Goal: Task Accomplishment & Management: Complete application form

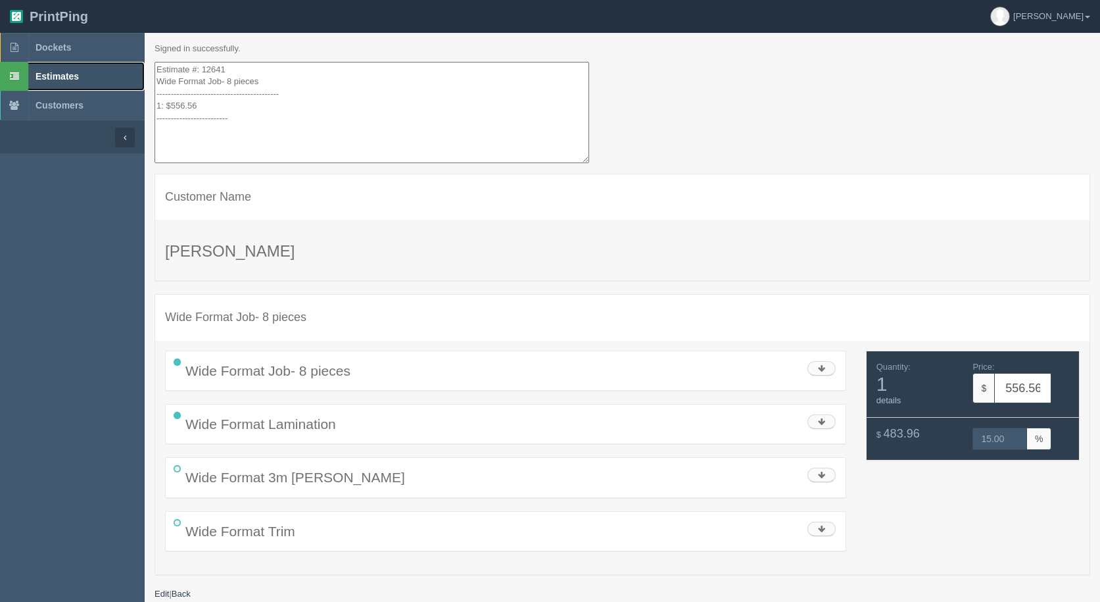
click at [55, 80] on span "Estimates" at bounding box center [57, 76] width 43 height 11
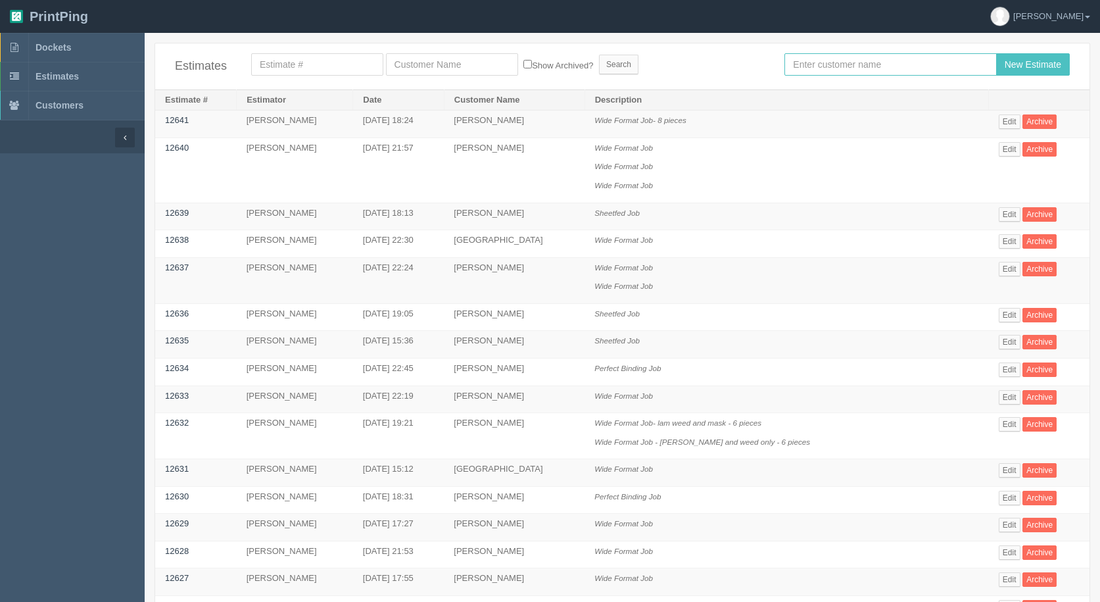
drag, startPoint x: 820, startPoint y: 61, endPoint x: 773, endPoint y: 61, distance: 46.7
click at [818, 61] on input "text" at bounding box center [891, 64] width 212 height 22
type input "[PERSON_NAME]"
click at [997, 53] on input "New Estimate" at bounding box center [1034, 64] width 74 height 22
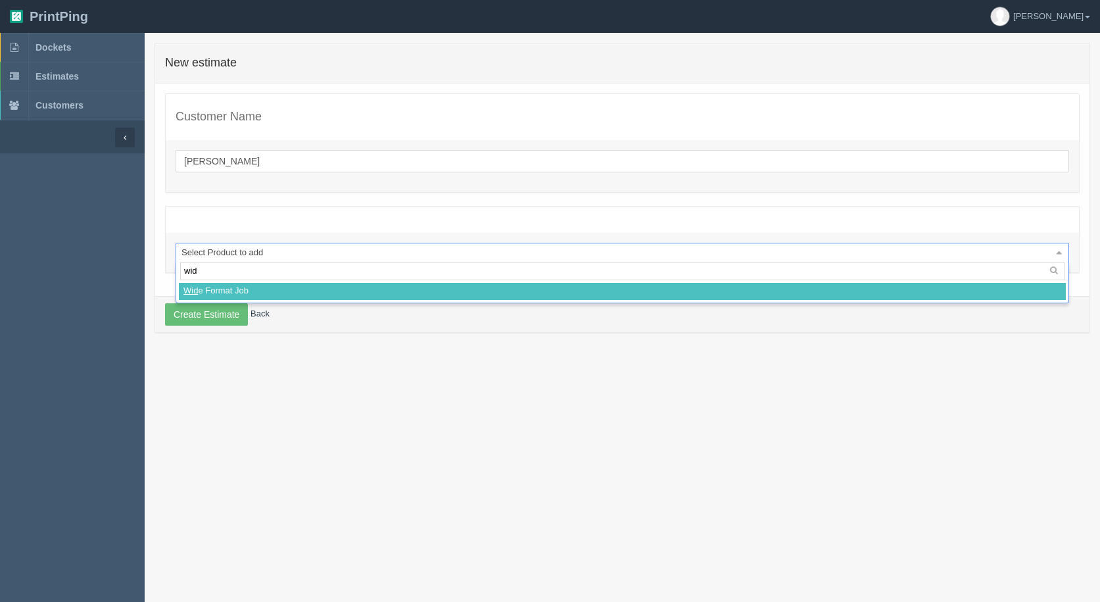
type input "wide"
select select
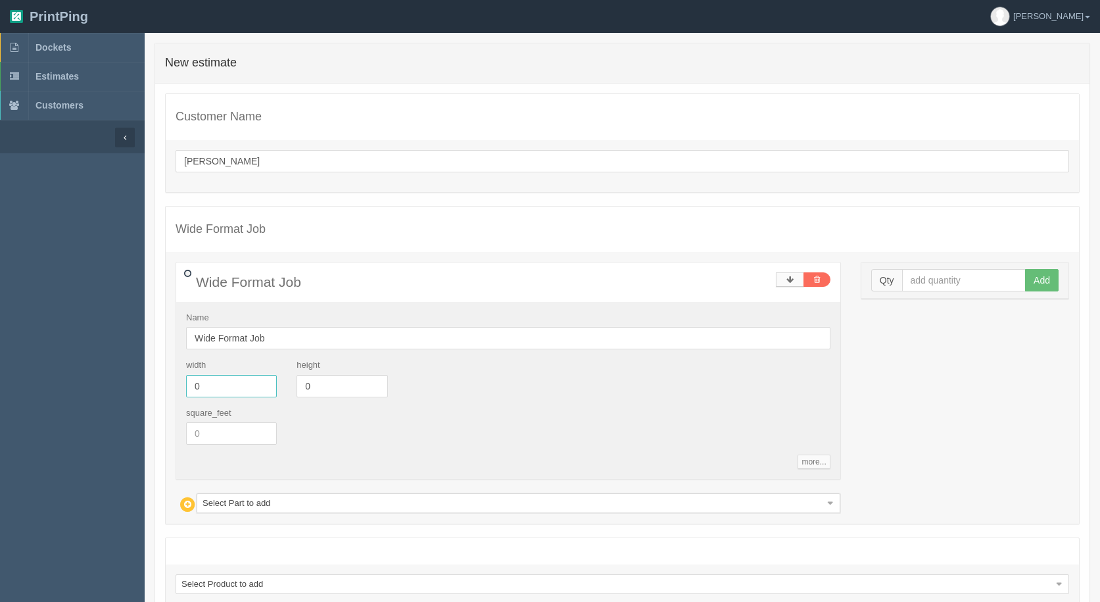
drag, startPoint x: 201, startPoint y: 384, endPoint x: 55, endPoint y: 362, distance: 147.1
click at [59, 364] on section "Dockets Estimates Customers" at bounding box center [550, 360] width 1100 height 655
type input "72"
type input "24"
click at [935, 285] on input "text" at bounding box center [964, 280] width 124 height 22
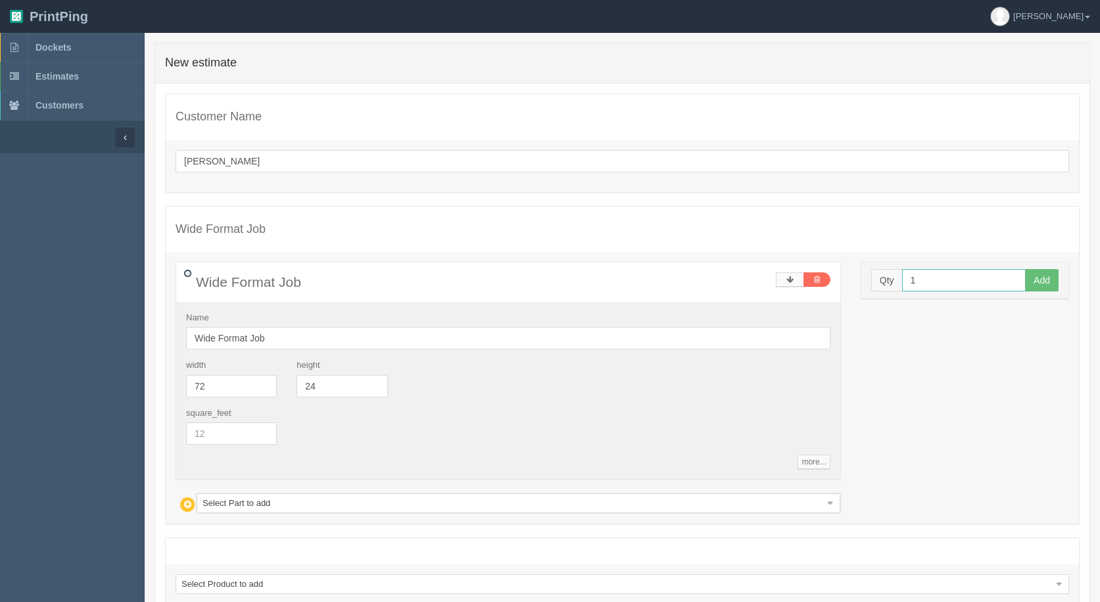
type input "1"
click at [1026, 269] on button "Add" at bounding box center [1043, 280] width 34 height 22
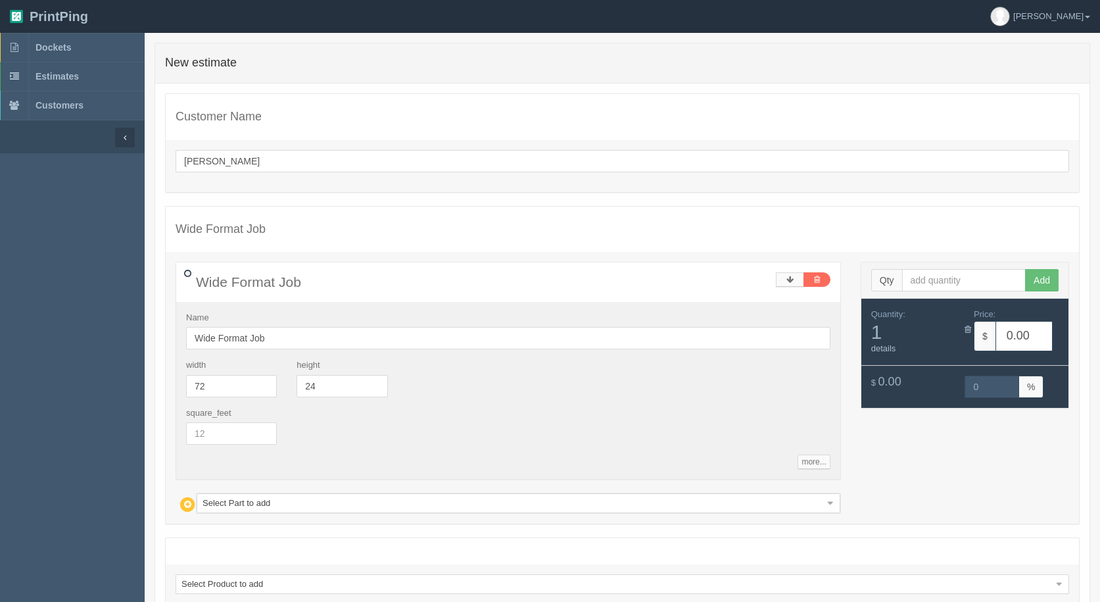
click at [290, 491] on div "Wide Format Job Name Wide Format Job width 72 height 24 square_feet more... sta…" at bounding box center [509, 388] width 666 height 252
drag, startPoint x: 286, startPoint y: 506, endPoint x: 301, endPoint y: 518, distance: 19.2
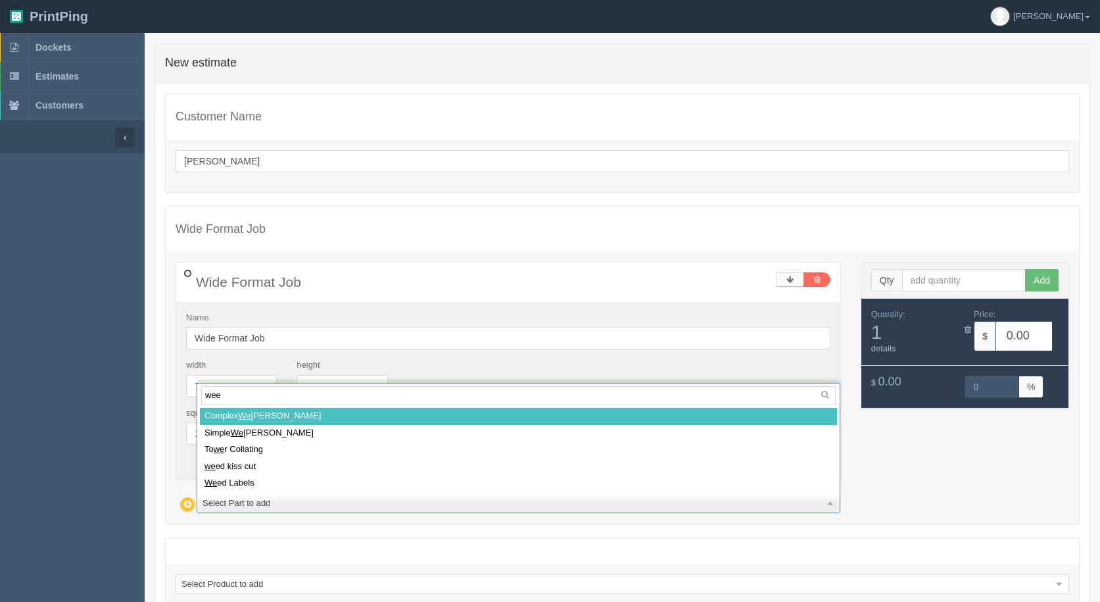
type input "weed"
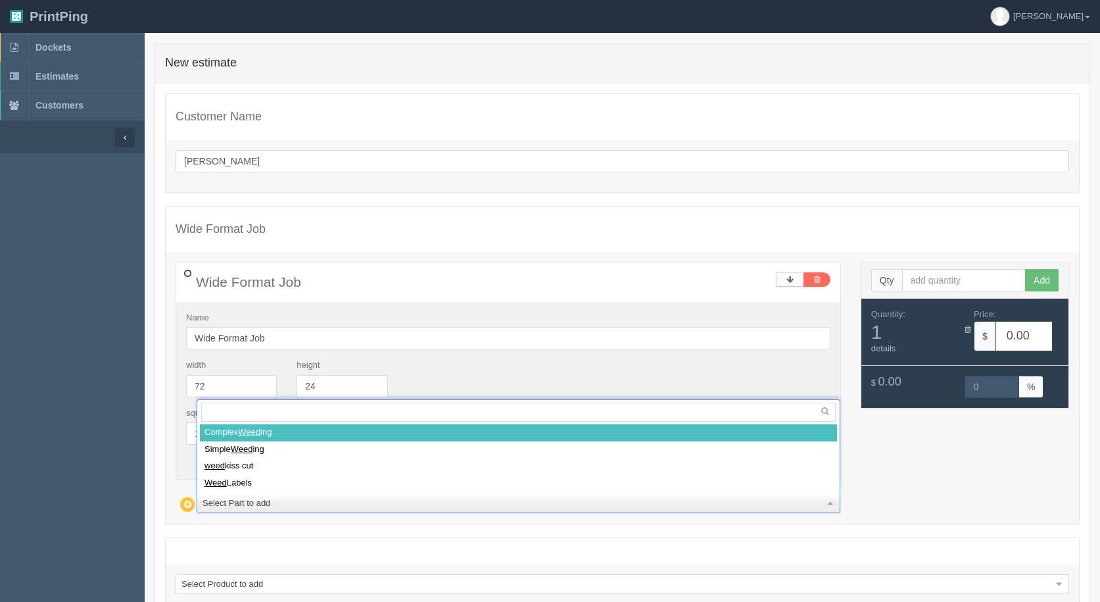
select select
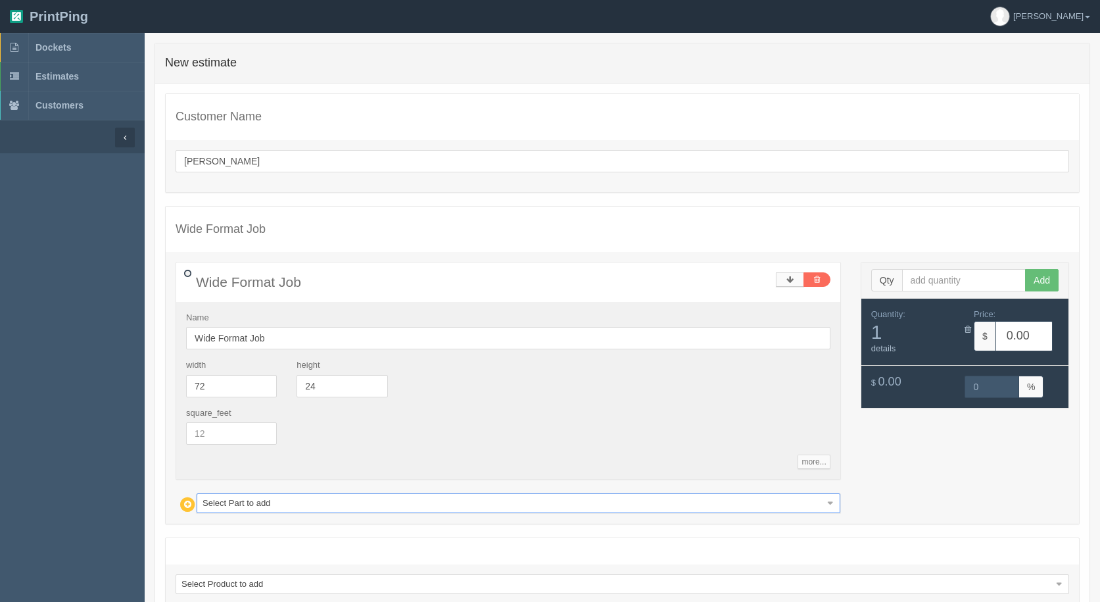
type input "23.92"
type input "15.00"
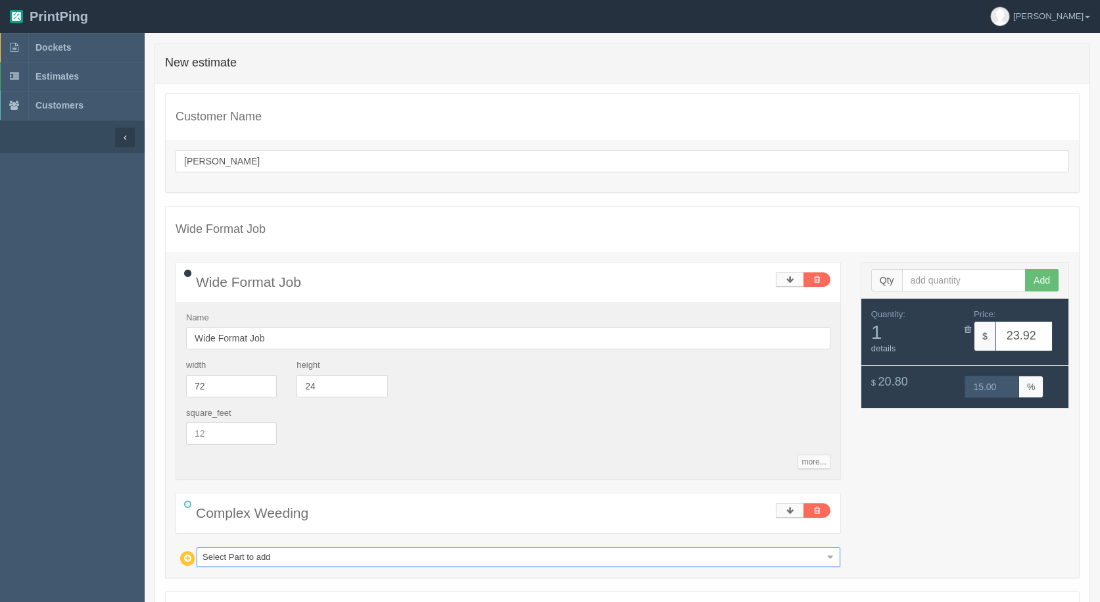
type input "m"
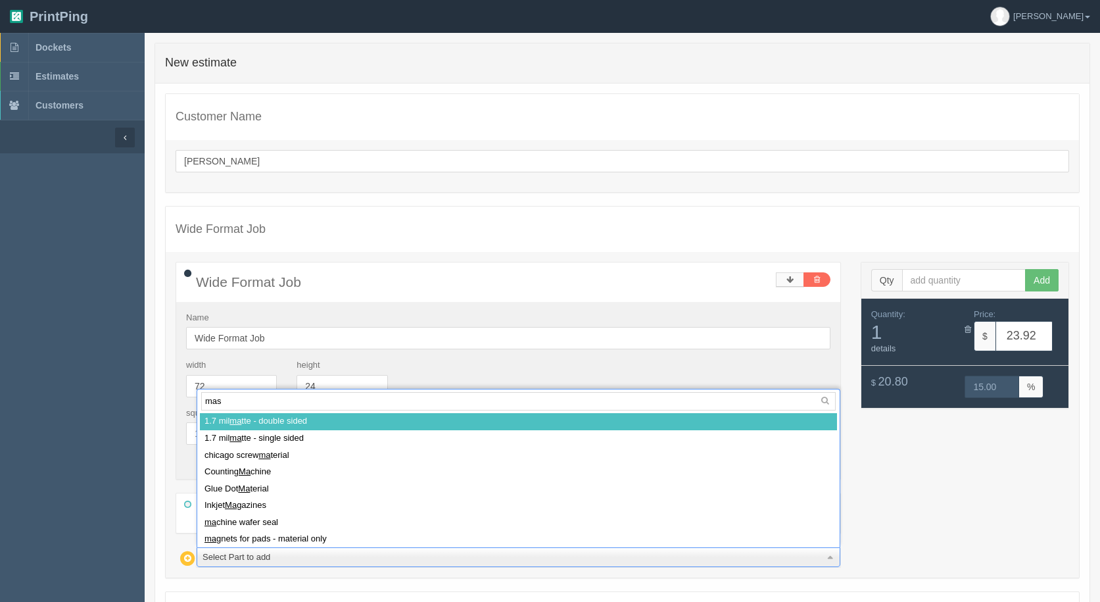
type input "mask"
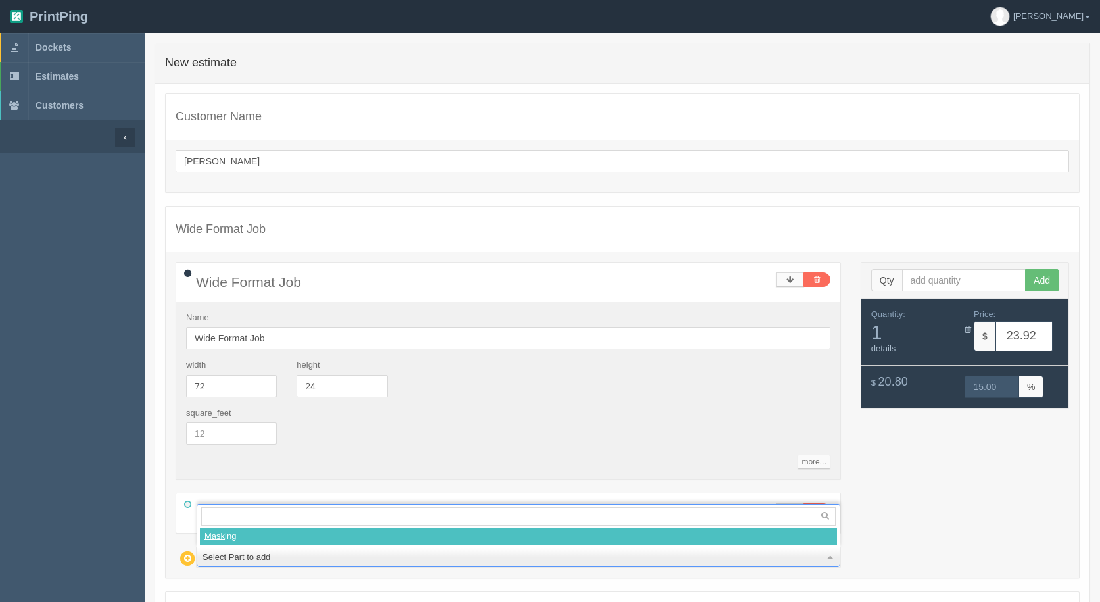
select select
type input "41.62"
type input "15.00"
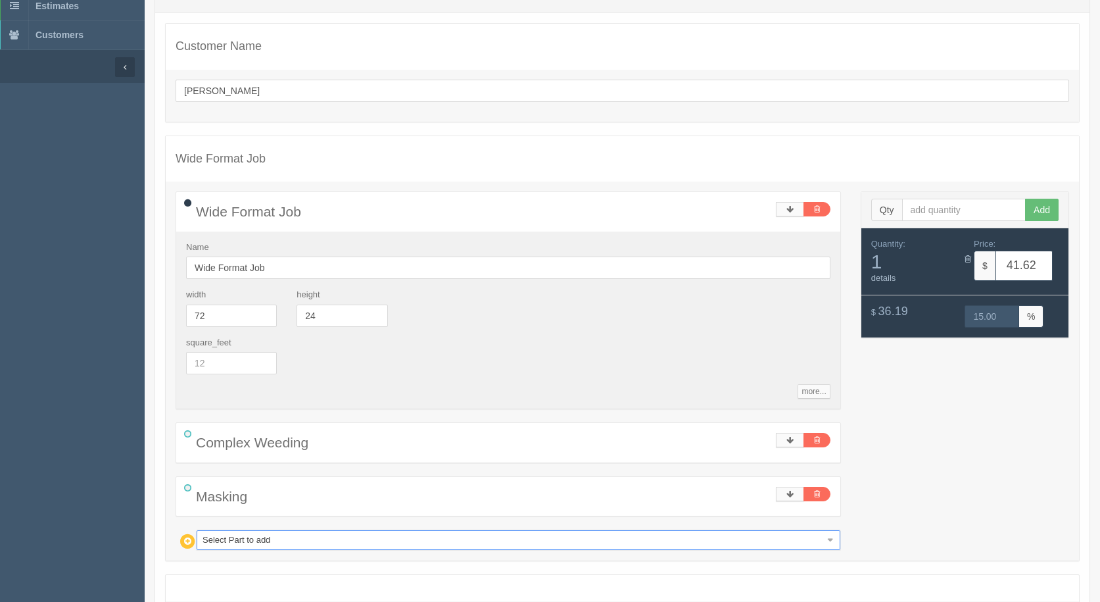
scroll to position [193, 0]
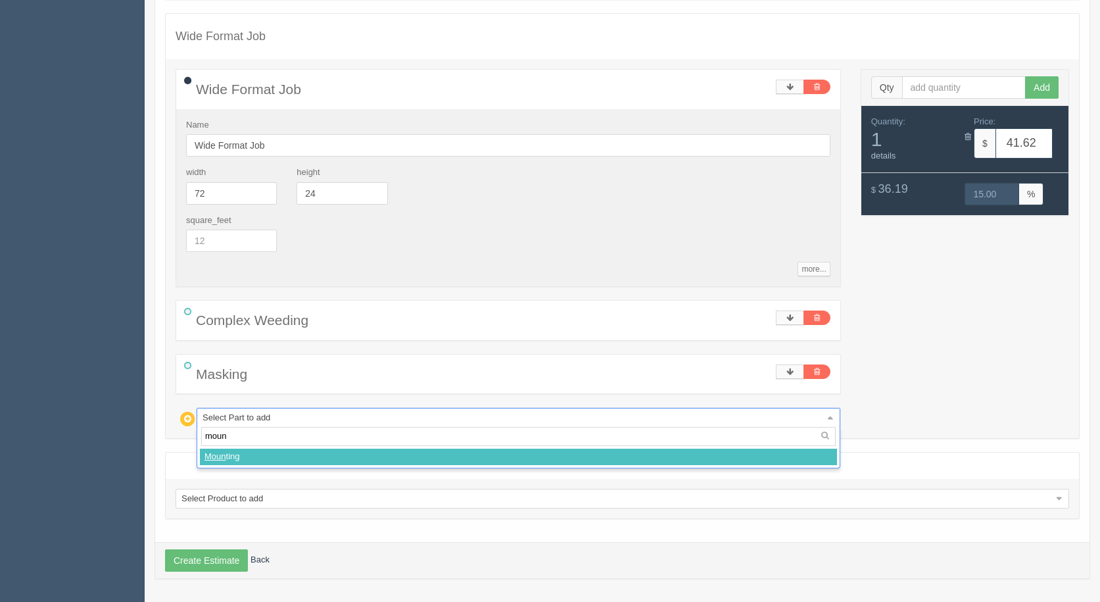
type input "mount"
select select
type input "45.57"
type input "15.02"
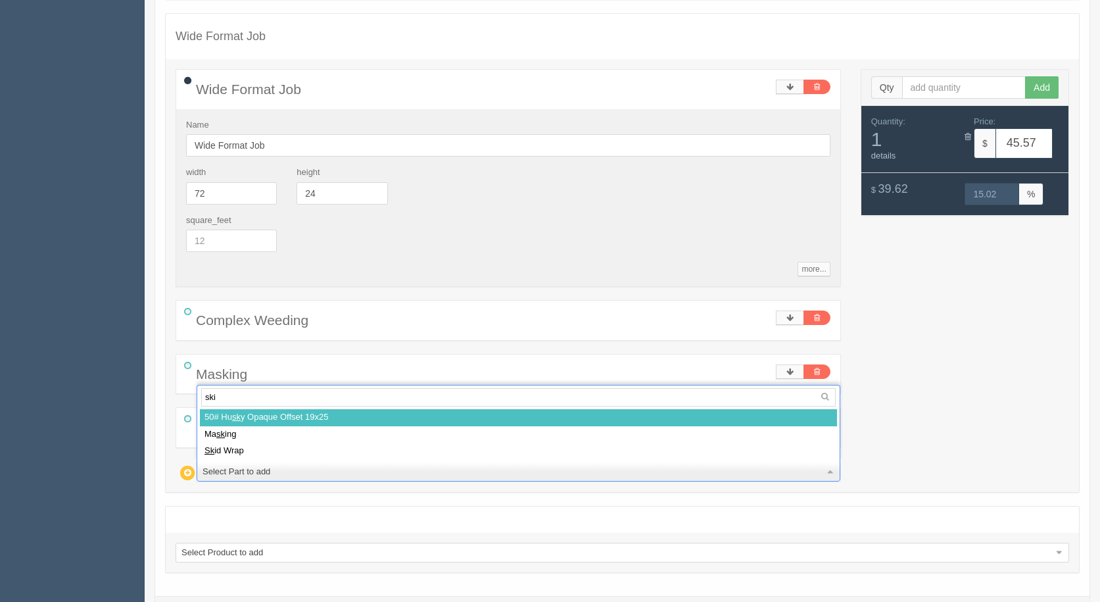
type input "skid"
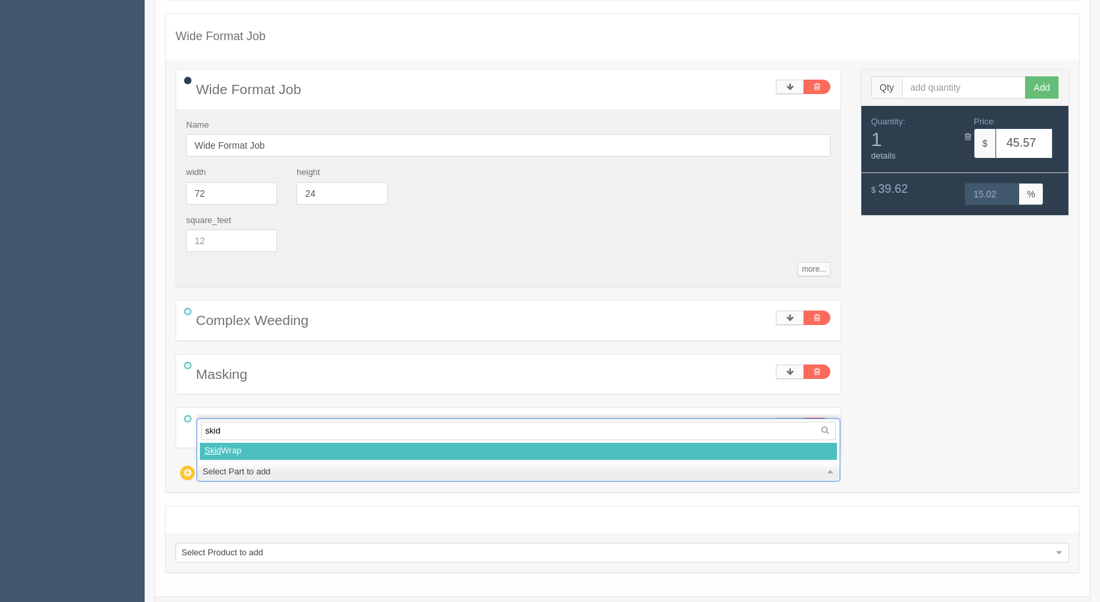
select select
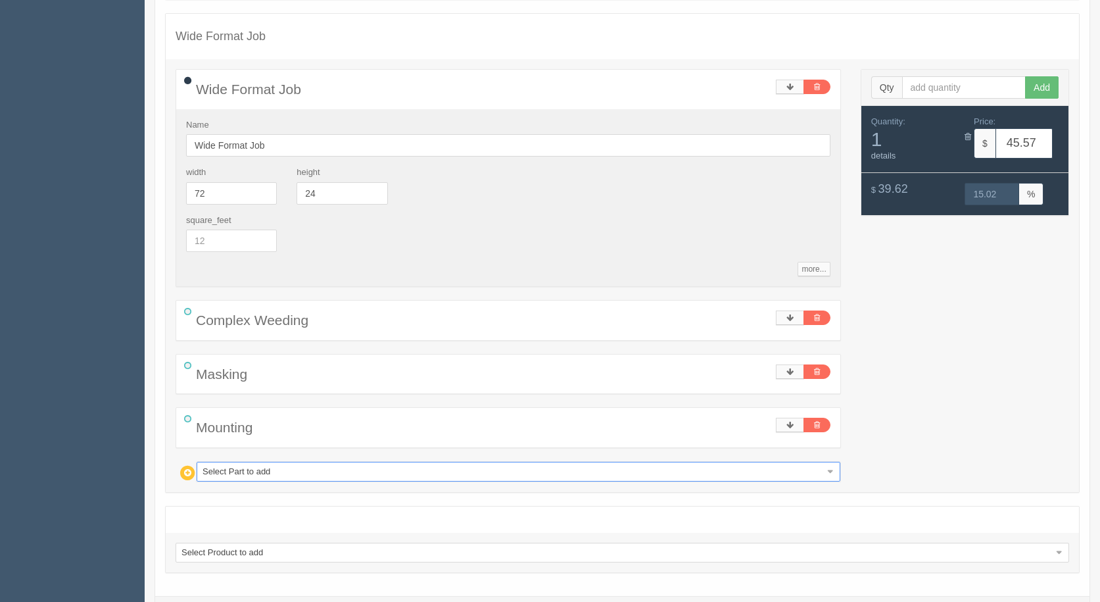
type input "60.52"
type input "15.01"
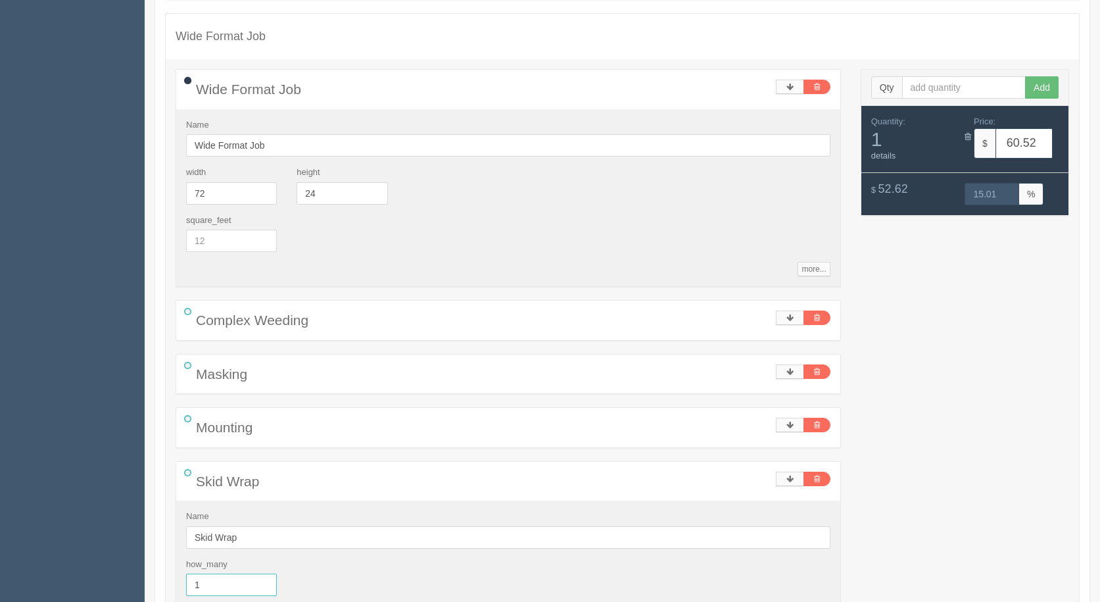
drag, startPoint x: 228, startPoint y: 582, endPoint x: 132, endPoint y: 573, distance: 96.5
click at [109, 576] on section "Dockets Estimates Customers" at bounding box center [550, 339] width 1100 height 999
type input ".5"
type input "53.04"
type input "15.00"
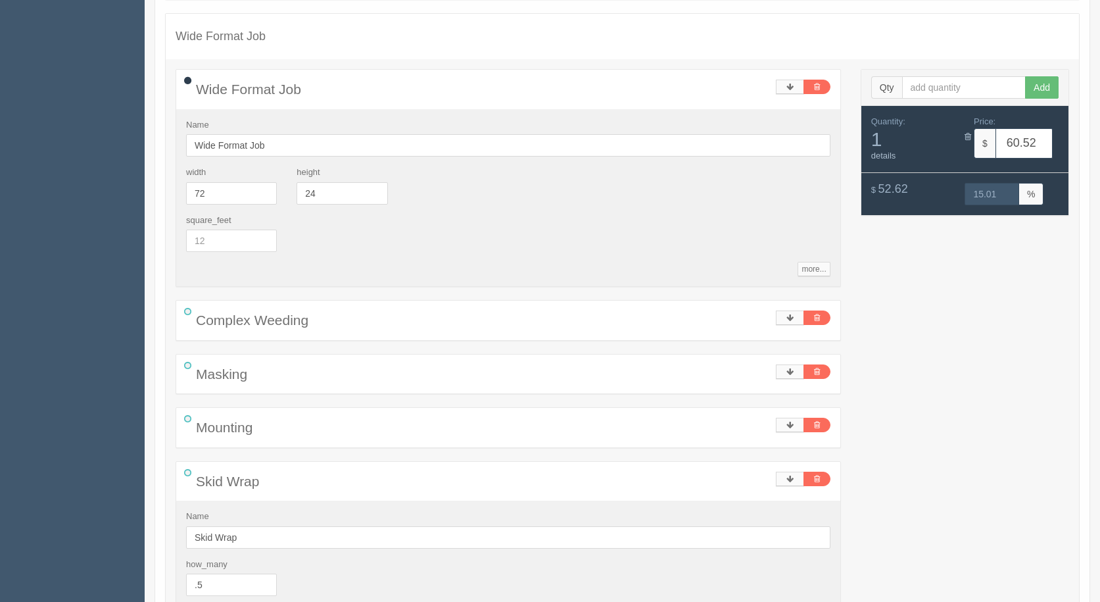
type input "0.5"
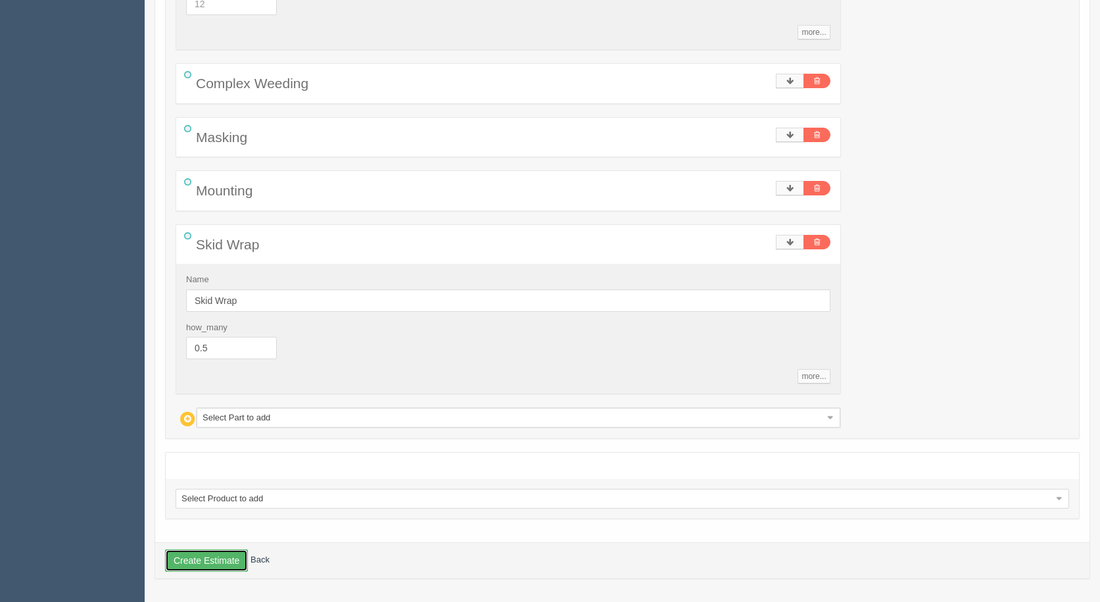
click at [202, 564] on button "Create Estimate" at bounding box center [206, 560] width 83 height 22
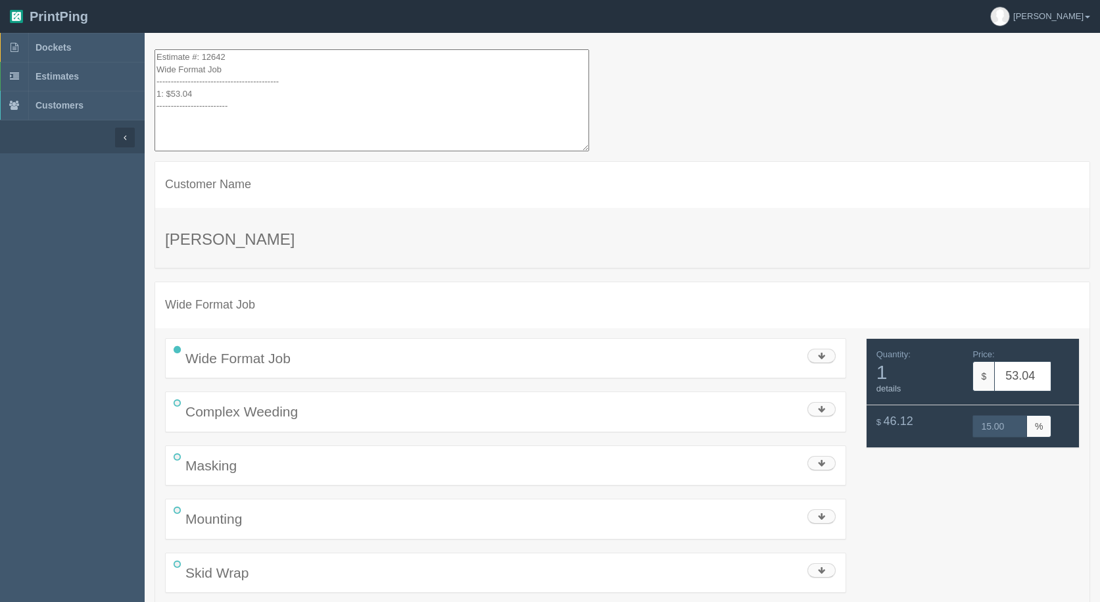
drag, startPoint x: 193, startPoint y: 107, endPoint x: 87, endPoint y: -57, distance: 195.6
click at [87, 0] on html "PrintPing Gerry Administration Edit account ( info@allrushbindery.com ) Logout …" at bounding box center [550, 326] width 1100 height 652
